Goal: Navigation & Orientation: Find specific page/section

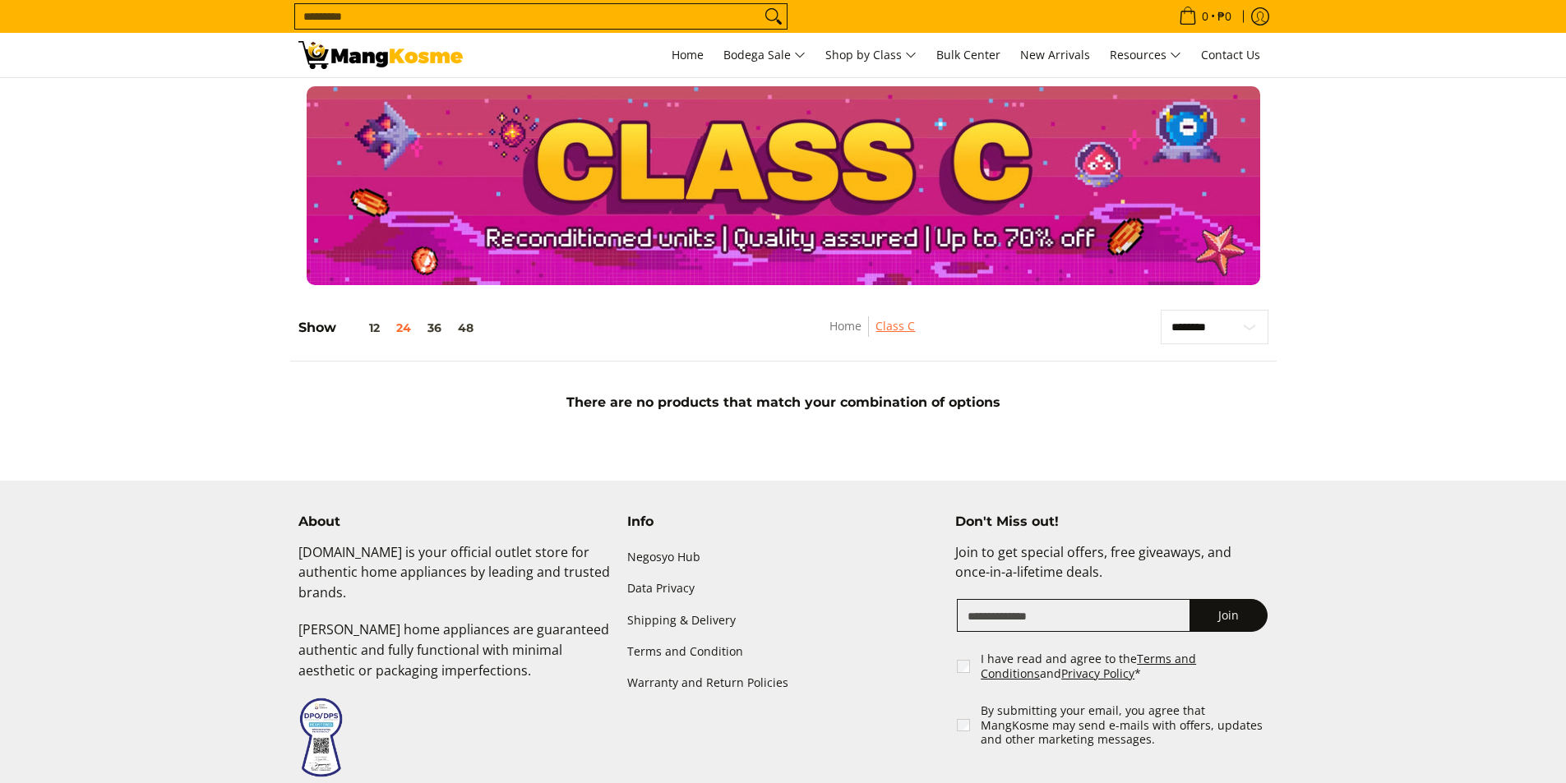
click at [902, 330] on link "Class C" at bounding box center [894, 326] width 39 height 16
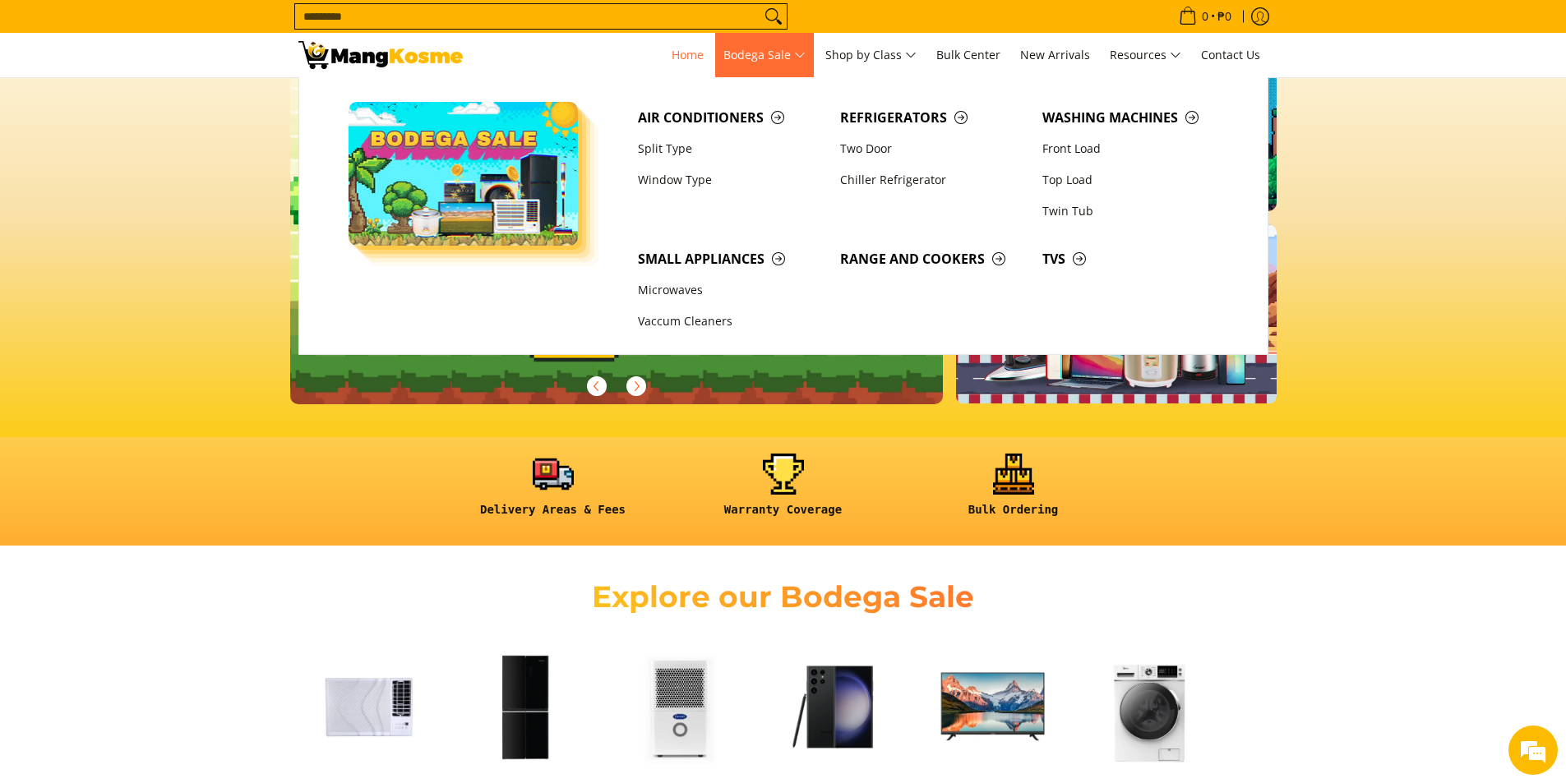
drag, startPoint x: 803, startPoint y: 60, endPoint x: 796, endPoint y: 54, distance: 8.7
click at [803, 60] on span "Bodega Sale" at bounding box center [764, 55] width 82 height 21
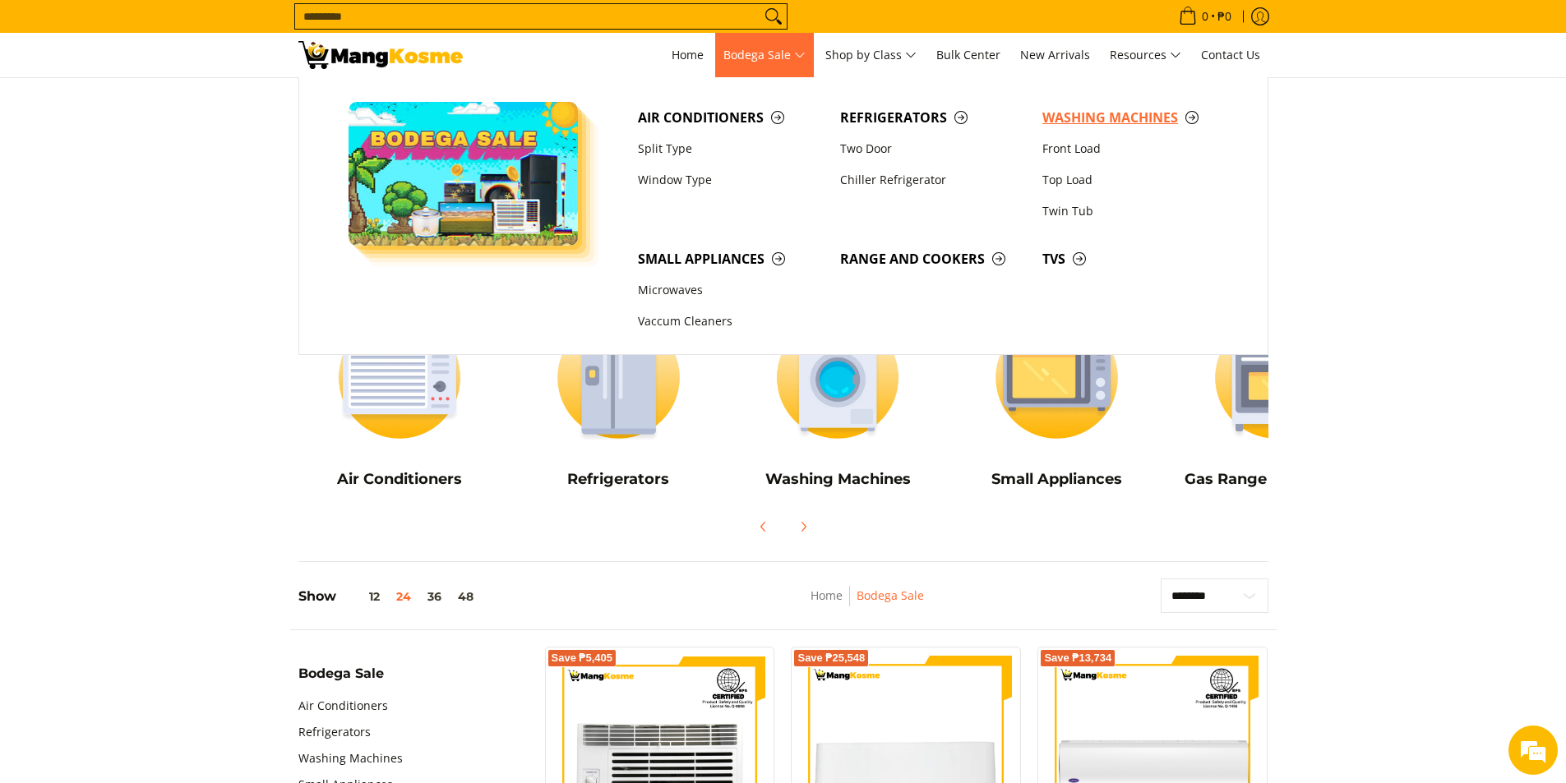
click at [1142, 111] on span "Washing Machines" at bounding box center [1135, 118] width 186 height 21
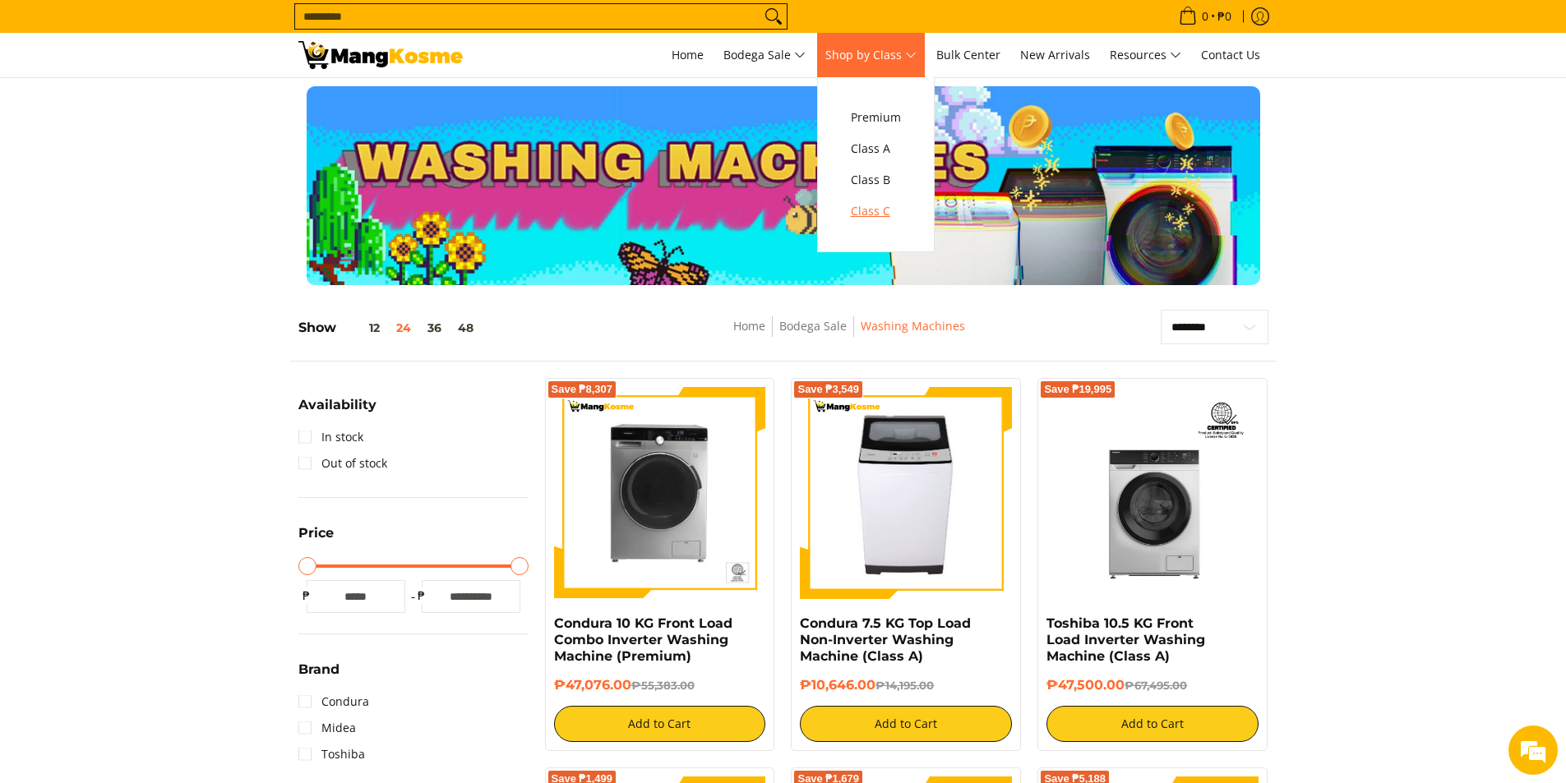
click at [889, 215] on span "Class C" at bounding box center [876, 211] width 50 height 21
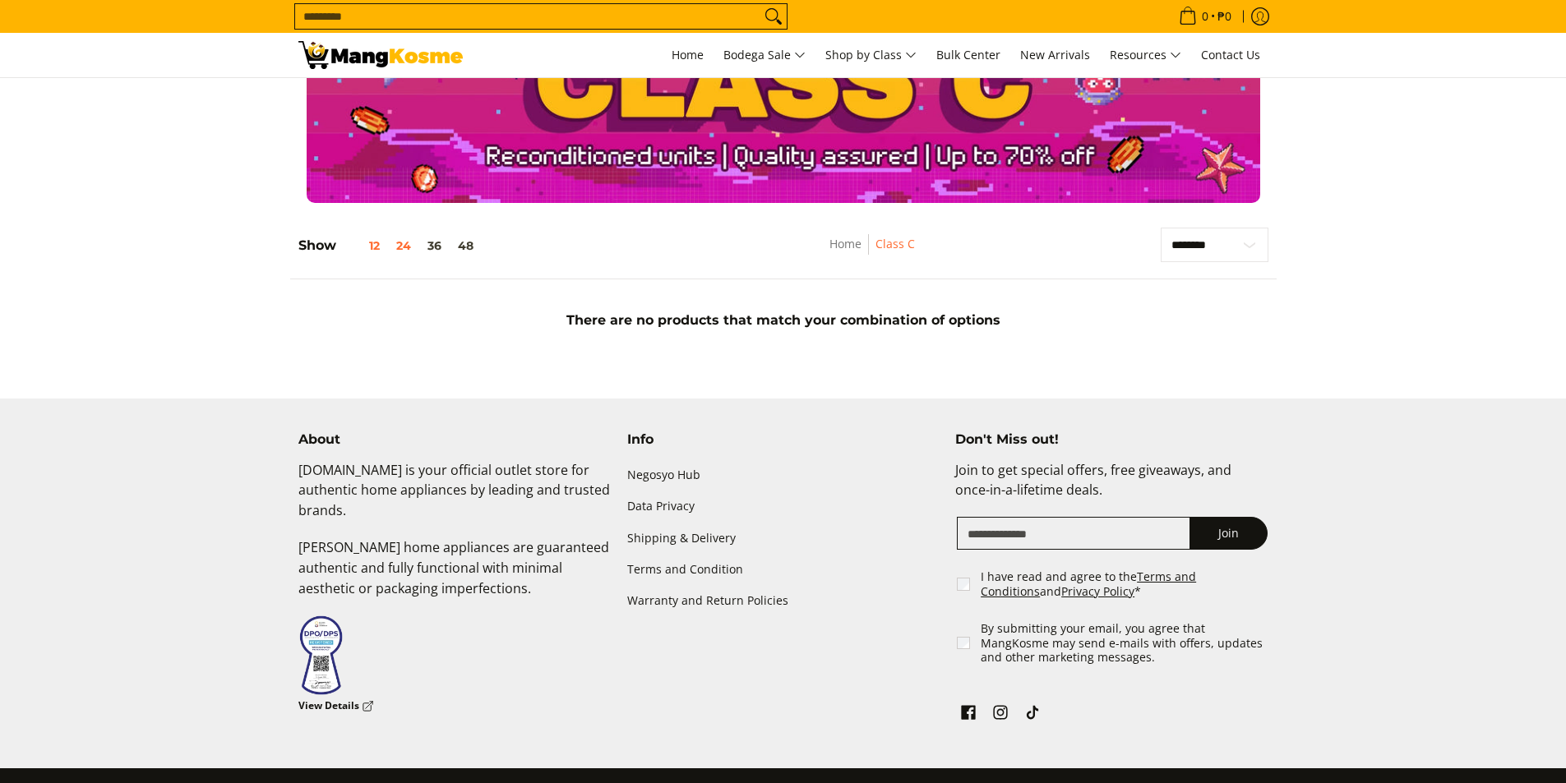
click at [371, 245] on button "12" at bounding box center [362, 245] width 52 height 13
